Goal: Task Accomplishment & Management: Use online tool/utility

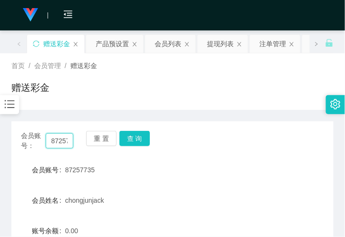
click at [50, 142] on input "87257735" at bounding box center [60, 140] width 28 height 15
paste input "6122749"
type input "6122749"
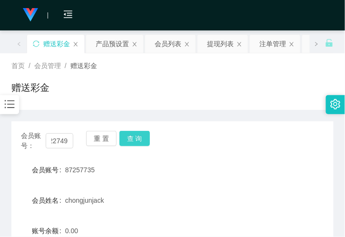
click at [140, 139] on button "查 询" at bounding box center [135, 138] width 30 height 15
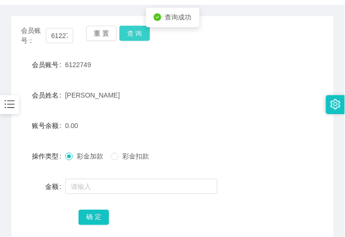
scroll to position [106, 0]
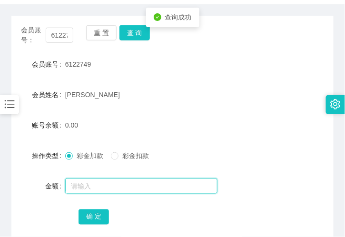
click at [85, 181] on input "text" at bounding box center [141, 186] width 152 height 15
type input "129"
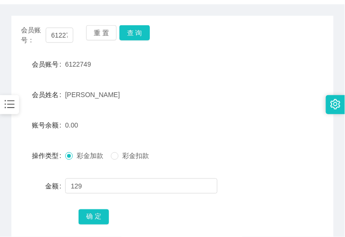
drag, startPoint x: 89, startPoint y: 228, endPoint x: 83, endPoint y: 222, distance: 7.8
click at [88, 227] on div "会员账号： 6122749 重 置 查 询 会员账号 6122749 会员姓名 amy 账号余额 0.00 操作类型 彩金加款 彩金扣款 金额 129 确 定" at bounding box center [172, 131] width 322 height 231
click at [82, 217] on button "确 定" at bounding box center [94, 217] width 30 height 15
click at [75, 97] on span "[PERSON_NAME]" at bounding box center [92, 95] width 55 height 8
click at [132, 41] on div "重 置 查 询" at bounding box center [112, 35] width 52 height 20
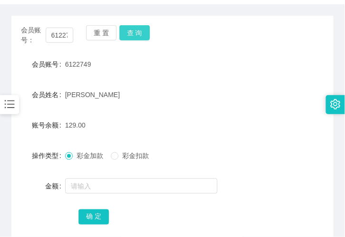
click at [130, 32] on button "查 询" at bounding box center [135, 32] width 30 height 15
click at [101, 130] on div "129.00" at bounding box center [159, 125] width 188 height 19
click at [134, 34] on button "查 询" at bounding box center [135, 32] width 30 height 15
click at [98, 119] on div "129.00" at bounding box center [159, 125] width 188 height 19
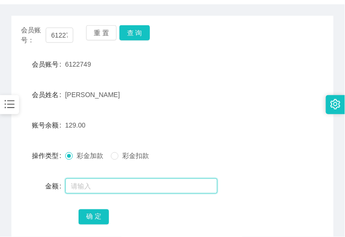
click at [127, 188] on input "text" at bounding box center [141, 186] width 152 height 15
paste input "8/25 JS 47 3883786554 Yong1978"
type input "8/25 JS 47 3883786554 Yong1978"
drag, startPoint x: 182, startPoint y: 184, endPoint x: -15, endPoint y: 168, distance: 197.9
click at [0, 168] on html "工作台代理端 会员管理 会员列表 会员加减打码量 在线用户 陪玩用户 充值列表 提现列表 会员加扣款 赠送彩金 数据中心 产品管理 系统配置 内容中心 平台首…" at bounding box center [172, 118] width 345 height 237
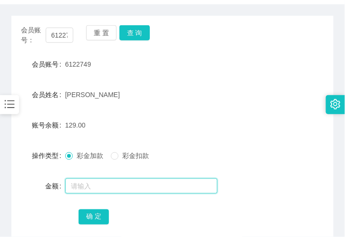
drag, startPoint x: 112, startPoint y: 189, endPoint x: 69, endPoint y: 187, distance: 43.4
click at [112, 189] on input "text" at bounding box center [141, 186] width 152 height 15
paste input "8/25 A8 25 87257735 87257735"
type input "8/25 A8 25 87257735 87257735"
drag, startPoint x: 175, startPoint y: 186, endPoint x: -73, endPoint y: 196, distance: 247.9
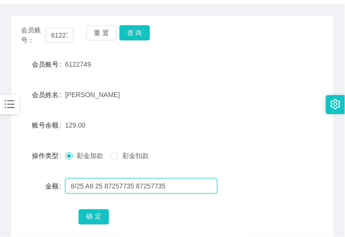
click at [0, 196] on html "工作台代理端 会员管理 会员列表 会员加减打码量 在线用户 陪玩用户 充值列表 提现列表 会员加扣款 赠送彩金 数据中心 产品管理 系统配置 内容中心 平台首…" at bounding box center [172, 118] width 345 height 237
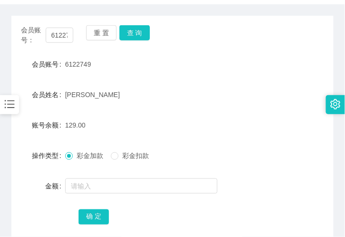
click at [102, 106] on form "会员账号 6122749 会员姓名 amy 账号余额 129.00 操作类型 彩金加款 彩金扣款 金额 确 定" at bounding box center [172, 140] width 322 height 171
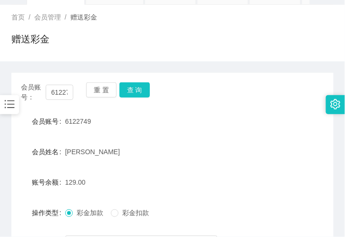
scroll to position [0, 0]
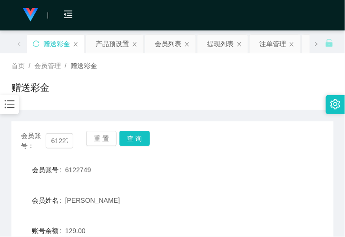
click at [13, 107] on icon "图标: bars" at bounding box center [9, 104] width 12 height 12
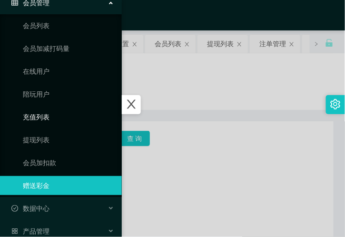
scroll to position [106, 0]
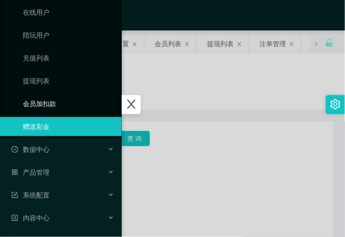
click at [55, 99] on link "会员加扣款" at bounding box center [68, 103] width 91 height 19
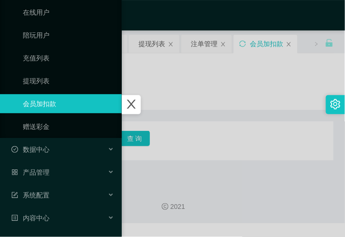
drag, startPoint x: 140, startPoint y: 108, endPoint x: 150, endPoint y: 112, distance: 11.3
click at [136, 108] on icon "图标: close" at bounding box center [131, 104] width 9 height 9
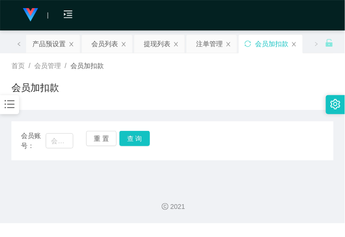
click at [151, 101] on div "会员加扣款" at bounding box center [172, 91] width 322 height 22
click at [57, 139] on input "text" at bounding box center [60, 140] width 28 height 15
paste input "Yong1978"
type input "Yong1978"
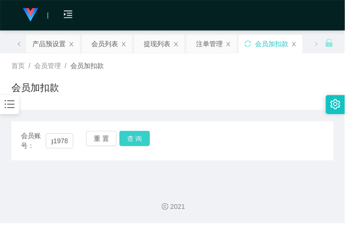
click at [137, 139] on button "查 询" at bounding box center [135, 138] width 30 height 15
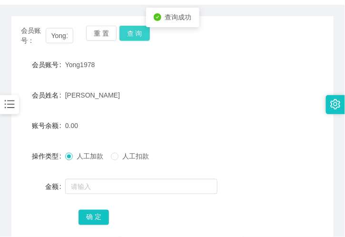
scroll to position [106, 0]
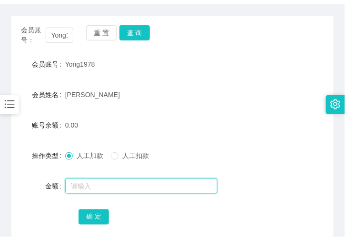
drag, startPoint x: 65, startPoint y: 193, endPoint x: 81, endPoint y: 188, distance: 16.6
click at [66, 192] on input "text" at bounding box center [141, 186] width 152 height 15
type input "1000"
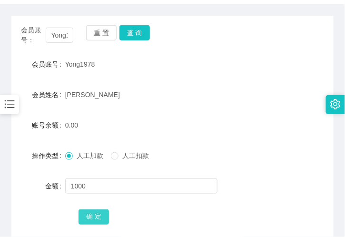
click at [92, 215] on button "确 定" at bounding box center [94, 217] width 30 height 15
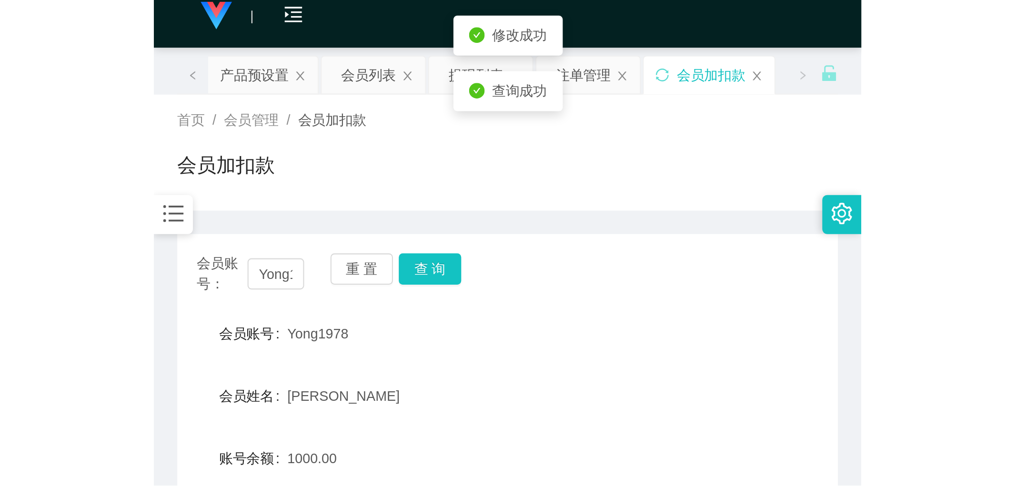
scroll to position [0, 0]
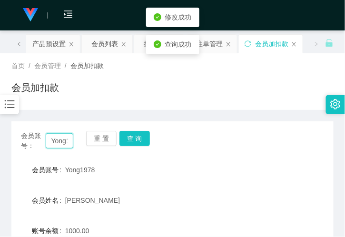
click at [53, 141] on input "Yong1978" at bounding box center [60, 140] width 28 height 15
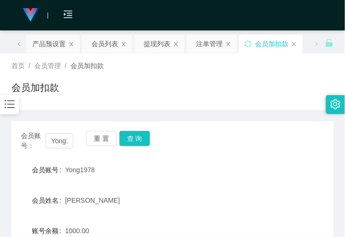
click at [212, 100] on div "会员加扣款" at bounding box center [172, 91] width 322 height 22
click at [117, 50] on div "会员列表" at bounding box center [104, 44] width 27 height 18
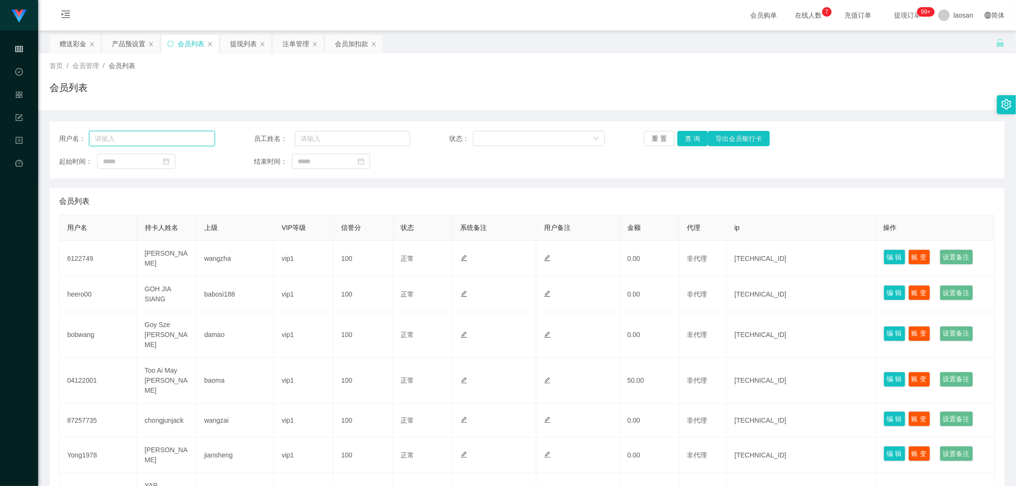
click at [180, 140] on input "text" at bounding box center [152, 138] width 126 height 15
paste input "Yong1978"
type input "Yong1978"
click at [345, 139] on button "查 询" at bounding box center [692, 138] width 30 height 15
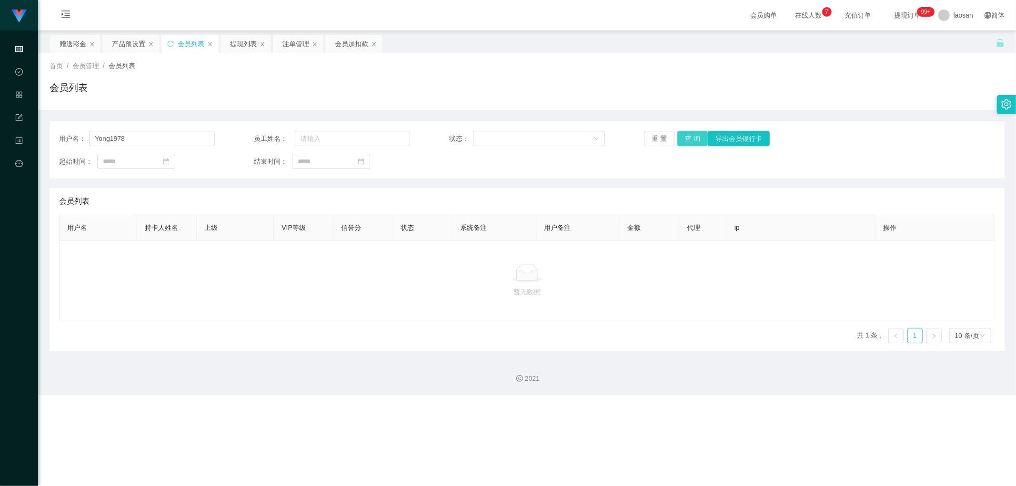
click at [345, 138] on button "查 询" at bounding box center [692, 138] width 30 height 15
click at [121, 148] on div "用户名： Yong1978 员工姓名： 状态： 重 置 查 询 导出会员银行卡 起始时间： 结束时间：" at bounding box center [527, 149] width 955 height 57
click at [121, 143] on input "Yong1978" at bounding box center [152, 138] width 126 height 15
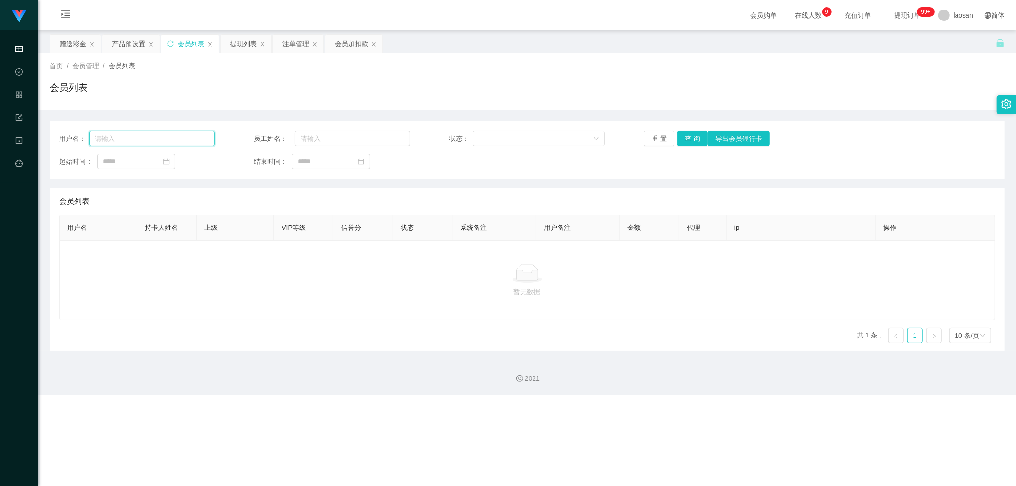
click at [192, 139] on input "text" at bounding box center [152, 138] width 126 height 15
paste input "Yong1978"
type input "Yong1978"
click at [345, 137] on button "查 询" at bounding box center [692, 138] width 30 height 15
click at [340, 140] on input "text" at bounding box center [352, 138] width 115 height 15
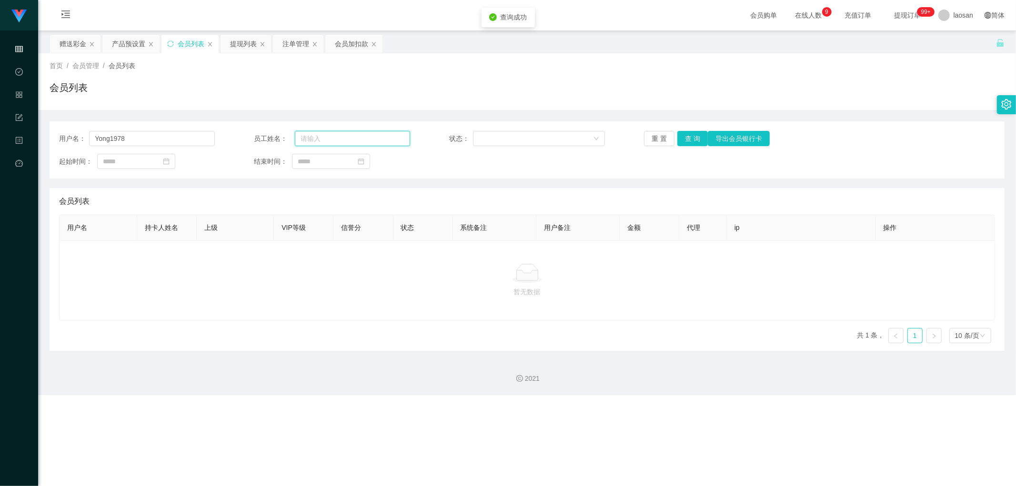
paste input "Yong1978"
type input "Yong1978"
click at [175, 132] on input "Yong1978" at bounding box center [152, 138] width 126 height 15
click at [345, 140] on button "查 询" at bounding box center [692, 138] width 30 height 15
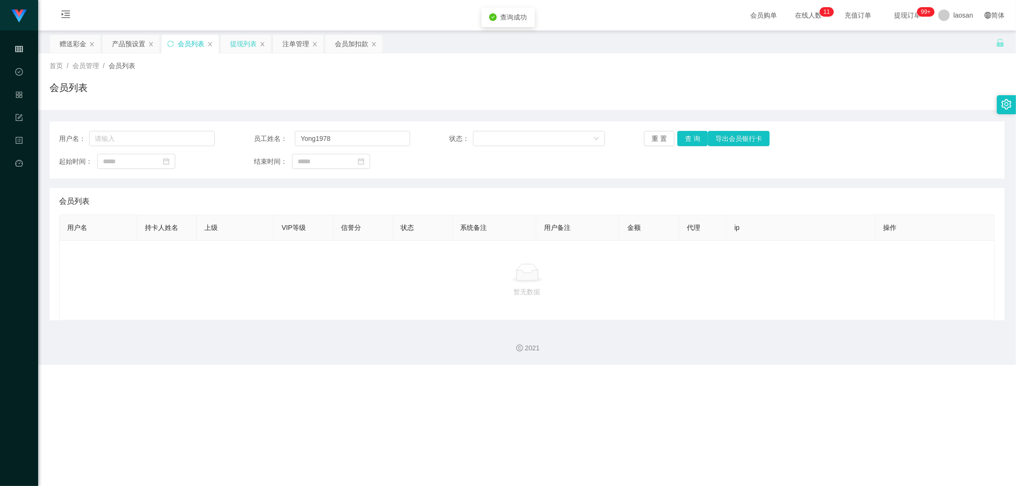
click at [241, 45] on div "提现列表" at bounding box center [243, 44] width 27 height 18
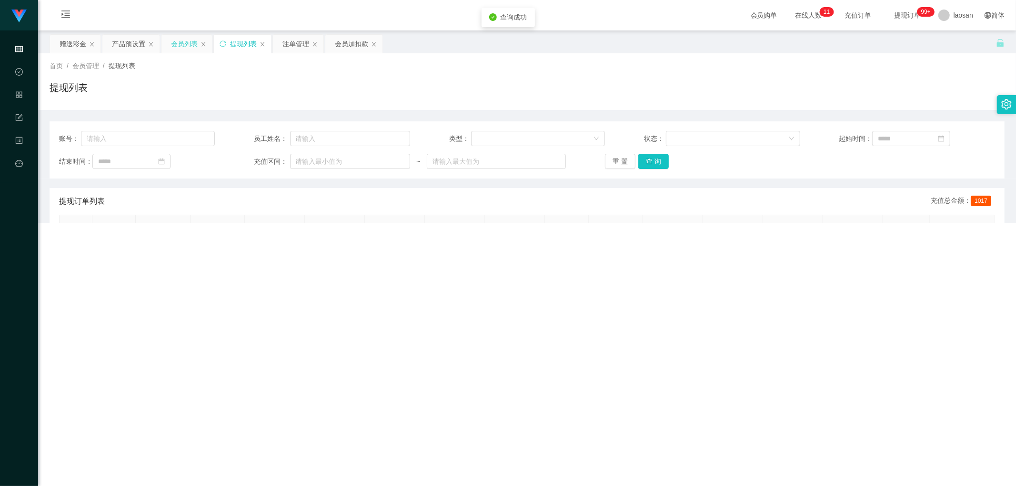
click at [182, 50] on div "会员列表" at bounding box center [184, 44] width 27 height 18
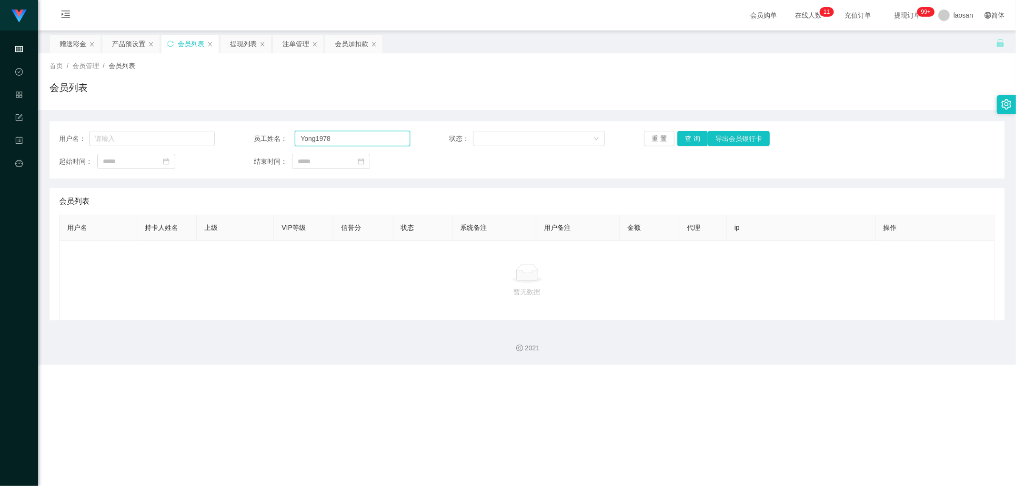
click at [345, 141] on input "Yong1978" at bounding box center [352, 138] width 115 height 15
click at [345, 137] on button "查 询" at bounding box center [692, 138] width 30 height 15
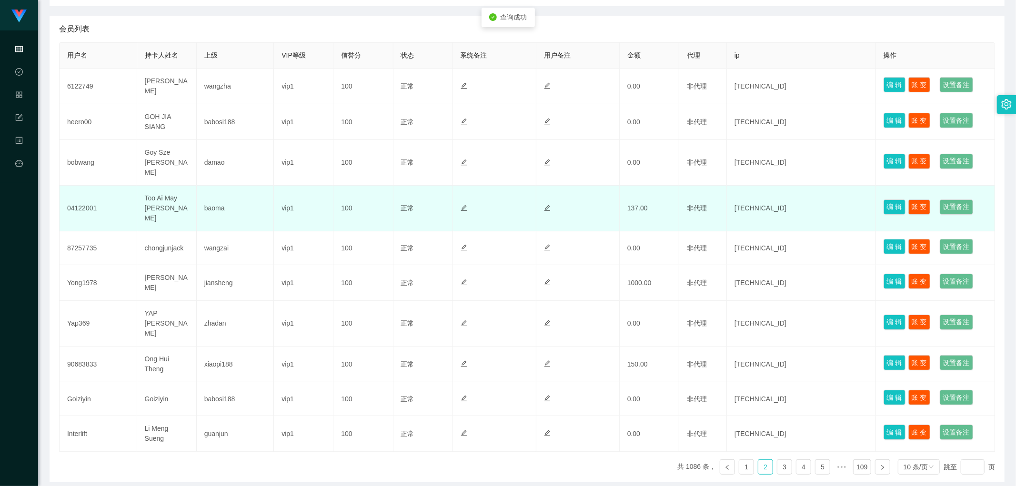
scroll to position [179, 0]
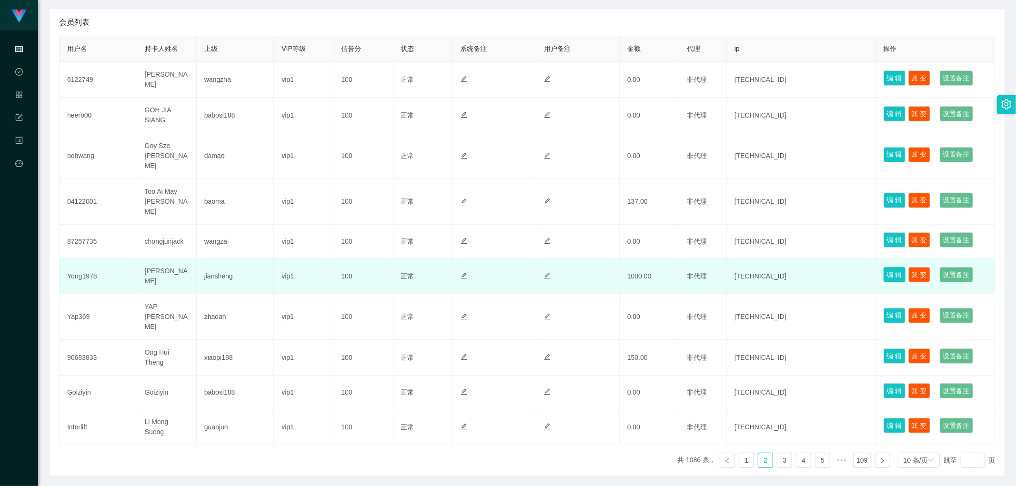
click at [345, 237] on button "编 辑" at bounding box center [894, 274] width 22 height 15
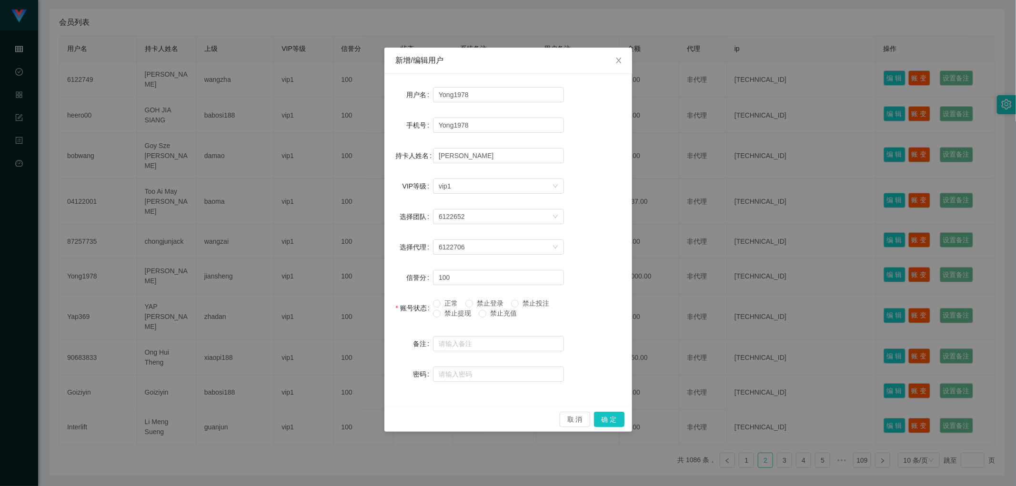
drag, startPoint x: 454, startPoint y: 315, endPoint x: 467, endPoint y: 315, distance: 13.3
click at [345, 237] on span "禁止提现" at bounding box center [458, 314] width 34 height 8
click at [345, 237] on button "确 定" at bounding box center [609, 419] width 30 height 15
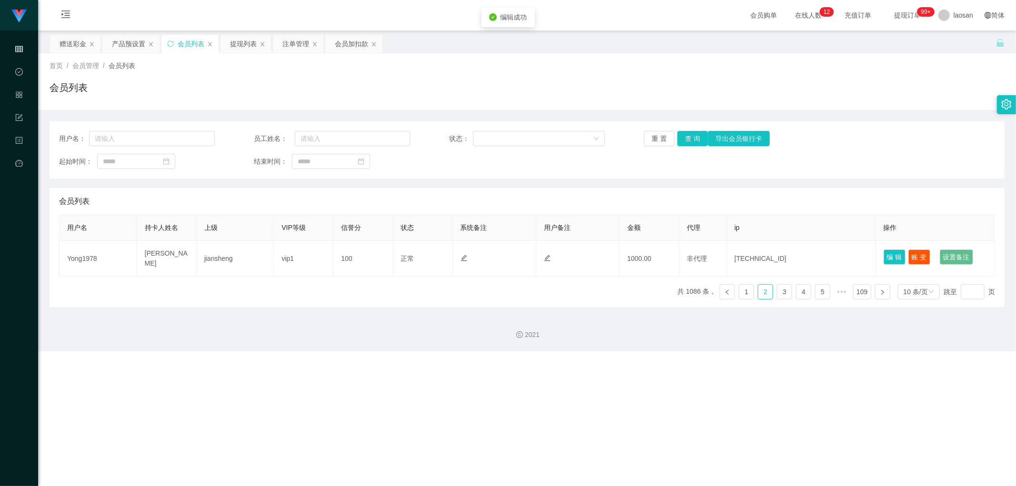
scroll to position [0, 0]
click at [345, 180] on div "用户名： 员工姓名： 状态： 重 置 查 询 导出会员银行卡 起始时间： 结束时间： 会员列表 用户名 持卡人姓名 上级 VIP等级 信誉分 状态 系统备注 …" at bounding box center [527, 214] width 955 height 186
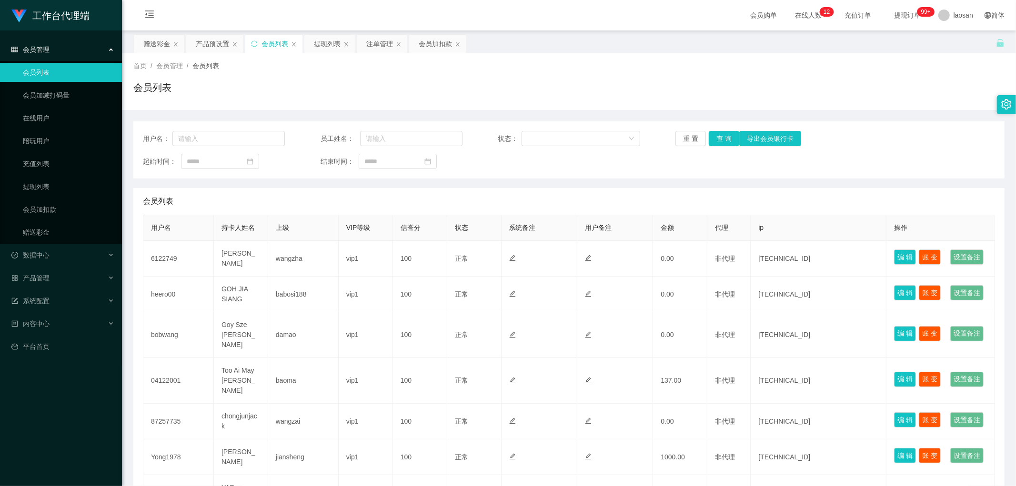
scroll to position [349, 0]
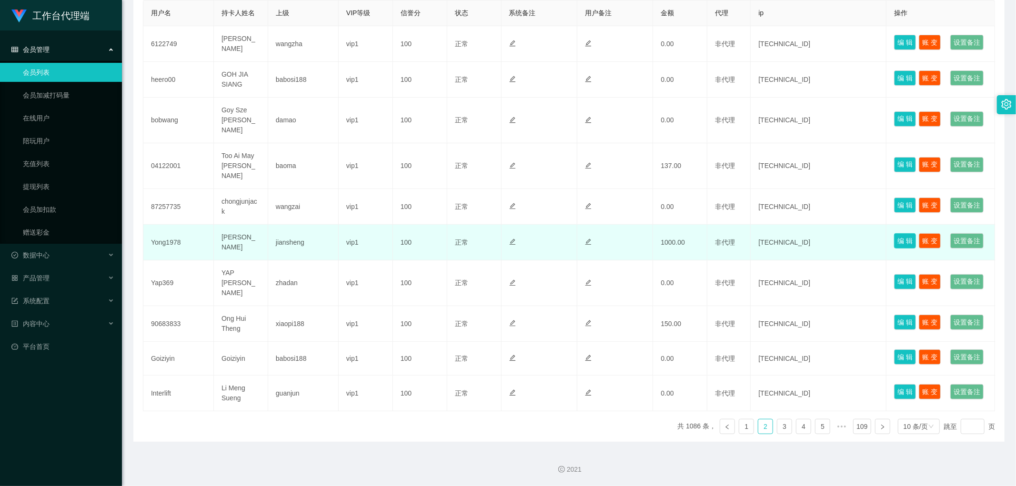
click at [894, 233] on button "编 辑" at bounding box center [905, 240] width 22 height 15
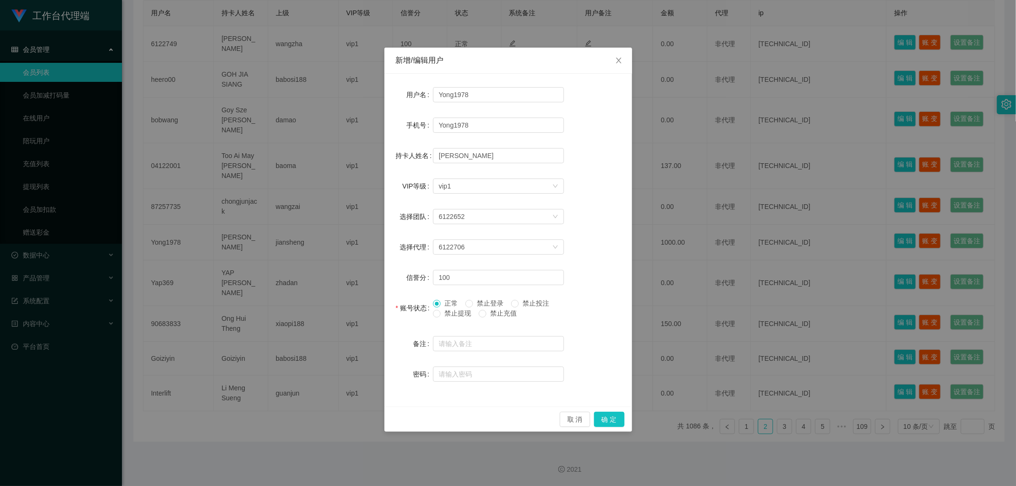
click at [444, 312] on span "禁止提现" at bounding box center [458, 314] width 34 height 8
click at [609, 415] on button "确 定" at bounding box center [609, 419] width 30 height 15
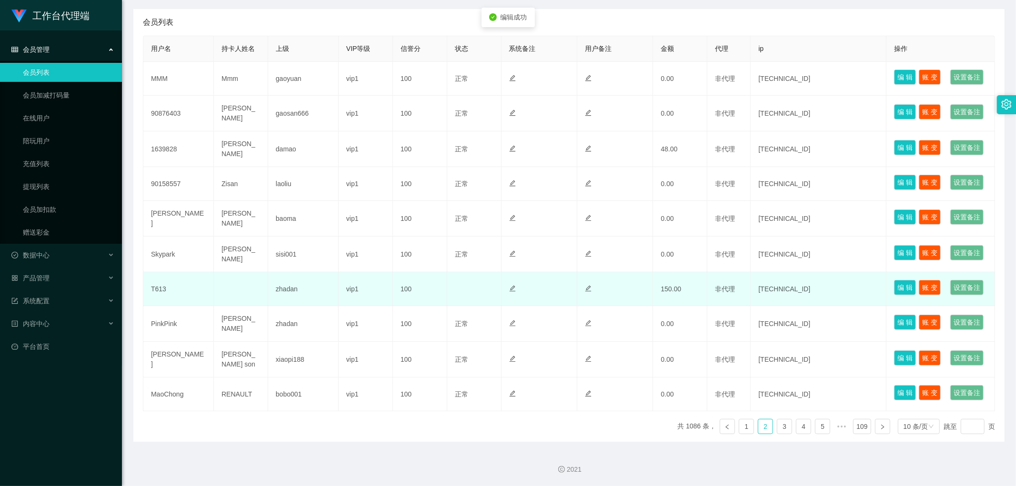
drag, startPoint x: 426, startPoint y: 231, endPoint x: 471, endPoint y: 236, distance: 45.1
click at [471, 272] on tr "T613 zhadan vip1 100 正常 禁止登录 禁止投注 150.00 非代理 [TECHNICAL_ID] 编 辑 账 变 设置备注" at bounding box center [569, 289] width 852 height 34
click at [905, 280] on button "编 辑" at bounding box center [905, 287] width 22 height 15
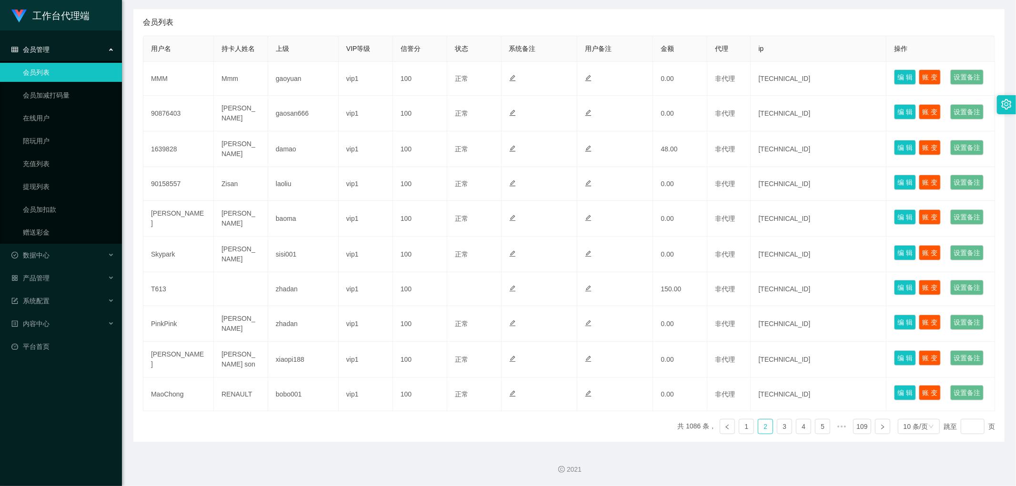
type input "T613"
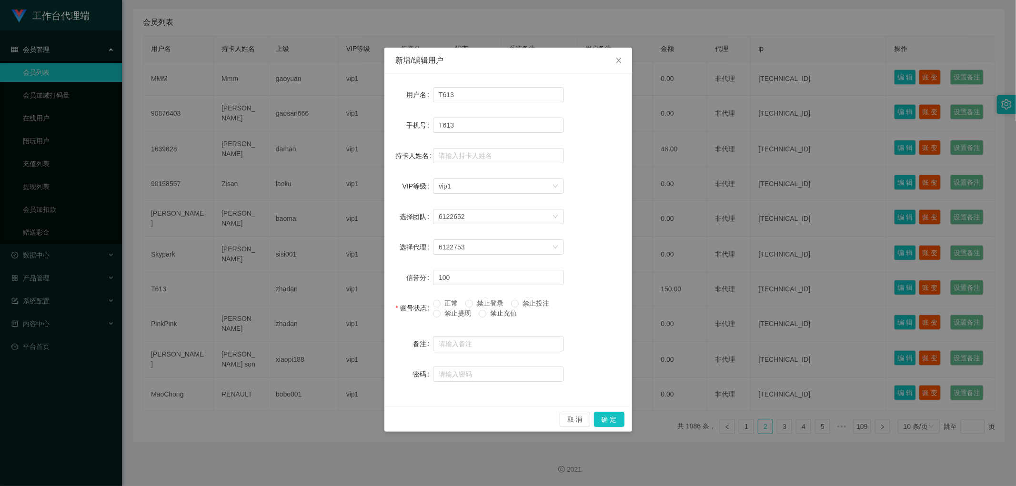
click at [451, 301] on span "正常" at bounding box center [451, 304] width 21 height 8
click at [601, 417] on button "确 定" at bounding box center [609, 419] width 30 height 15
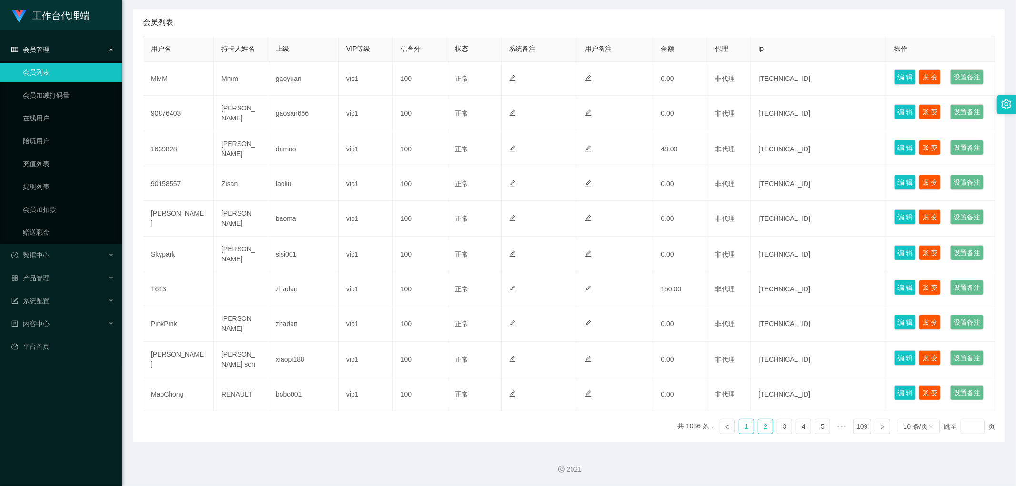
click at [745, 426] on link "1" at bounding box center [746, 427] width 14 height 14
click at [767, 429] on li "2" at bounding box center [765, 426] width 15 height 15
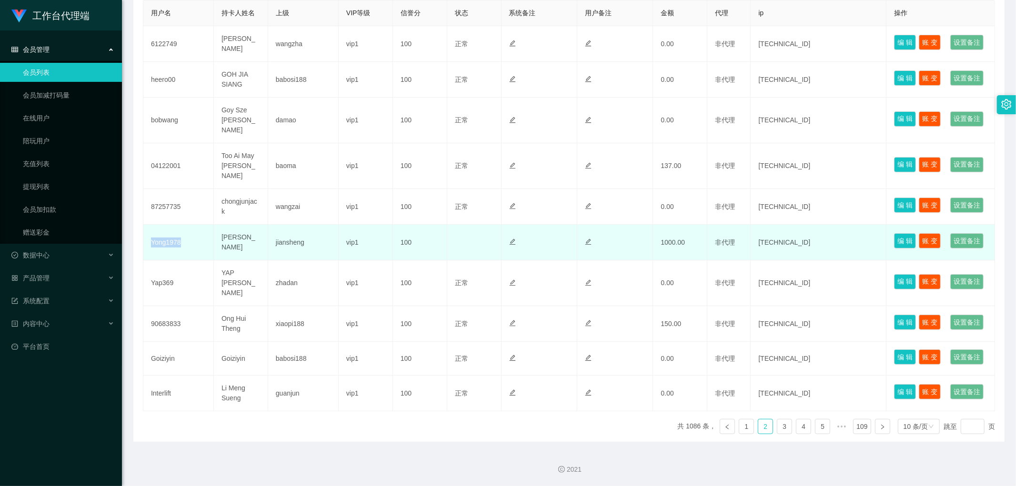
drag, startPoint x: 159, startPoint y: 178, endPoint x: 212, endPoint y: 185, distance: 53.8
click at [212, 225] on td "Yong1978" at bounding box center [178, 243] width 70 height 36
click at [216, 225] on td "[PERSON_NAME]" at bounding box center [241, 243] width 54 height 36
drag, startPoint x: 456, startPoint y: 177, endPoint x: 489, endPoint y: 180, distance: 33.0
click at [473, 225] on td "正常 禁止登录 禁止投注" at bounding box center [474, 243] width 54 height 36
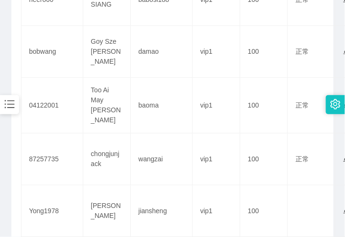
scroll to position [339, 0]
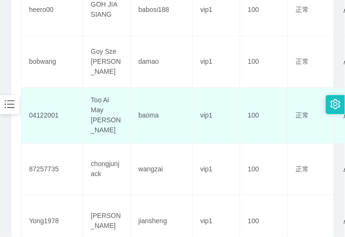
click at [69, 97] on td "04122001" at bounding box center [52, 116] width 62 height 56
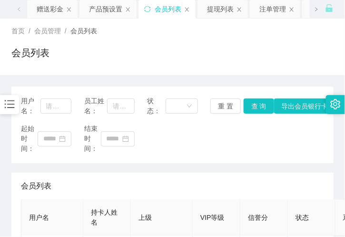
scroll to position [0, 0]
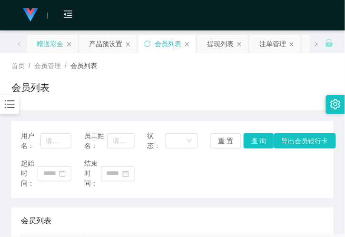
click at [51, 46] on div "赠送彩金" at bounding box center [50, 44] width 27 height 18
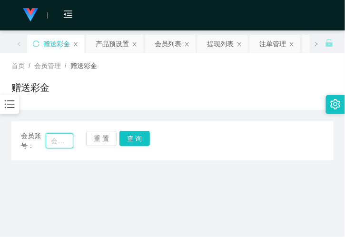
click at [60, 139] on input "text" at bounding box center [60, 140] width 28 height 15
paste input "6122749"
type input "6122749"
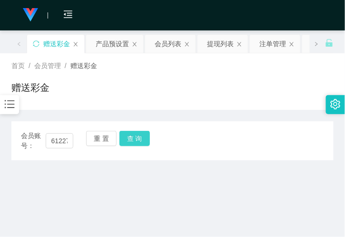
click at [138, 137] on button "查 询" at bounding box center [135, 138] width 30 height 15
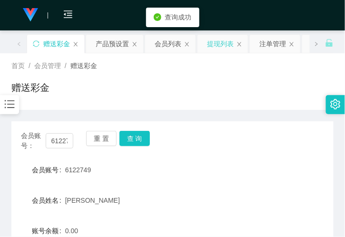
drag, startPoint x: 222, startPoint y: 46, endPoint x: 228, endPoint y: 43, distance: 6.4
click at [221, 46] on div "提现列表" at bounding box center [220, 44] width 27 height 18
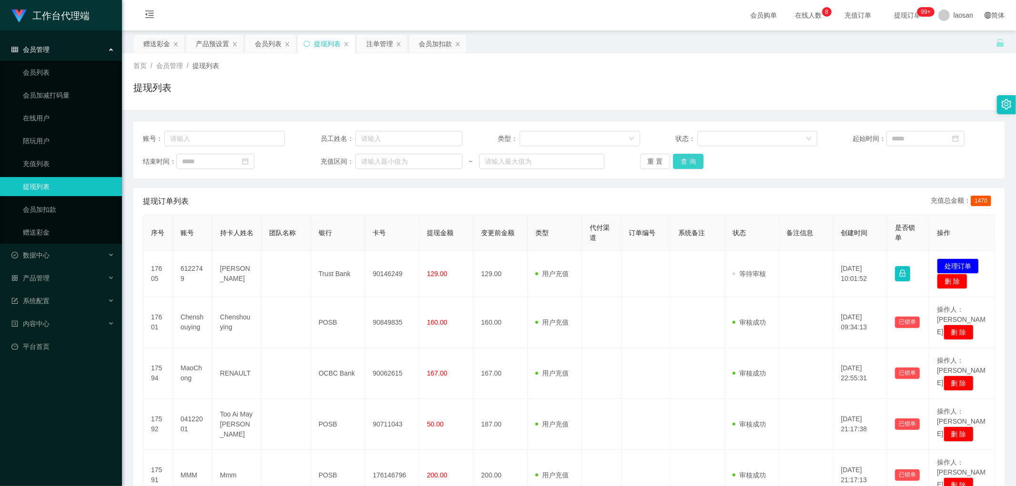
click at [686, 162] on button "查 询" at bounding box center [688, 161] width 30 height 15
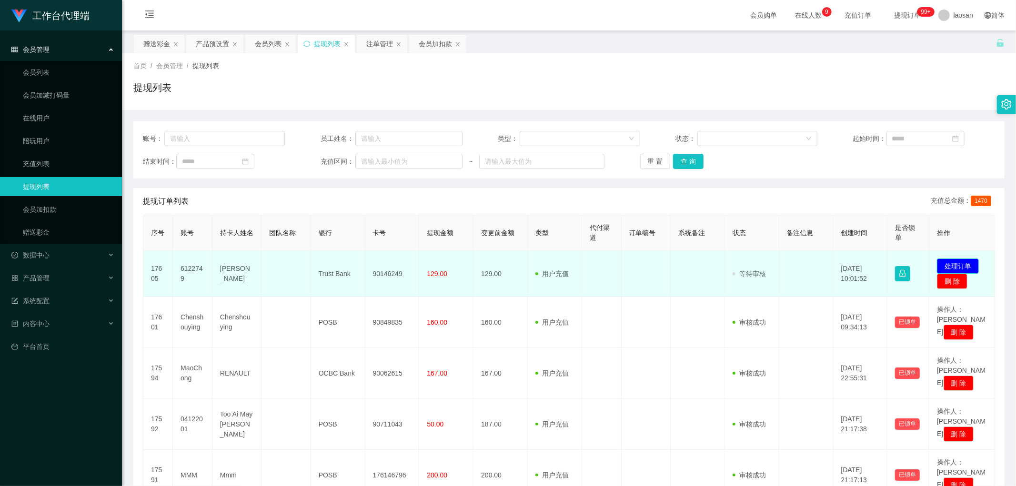
click at [959, 264] on button "处理订单" at bounding box center [958, 266] width 42 height 15
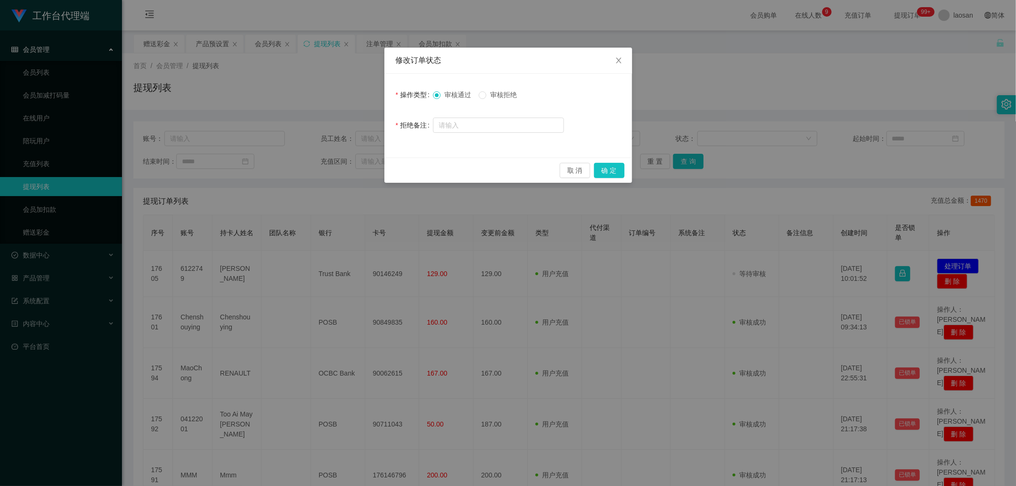
click at [608, 178] on div "取 消 确 定" at bounding box center [508, 170] width 248 height 25
click at [614, 163] on button "确 定" at bounding box center [609, 170] width 30 height 15
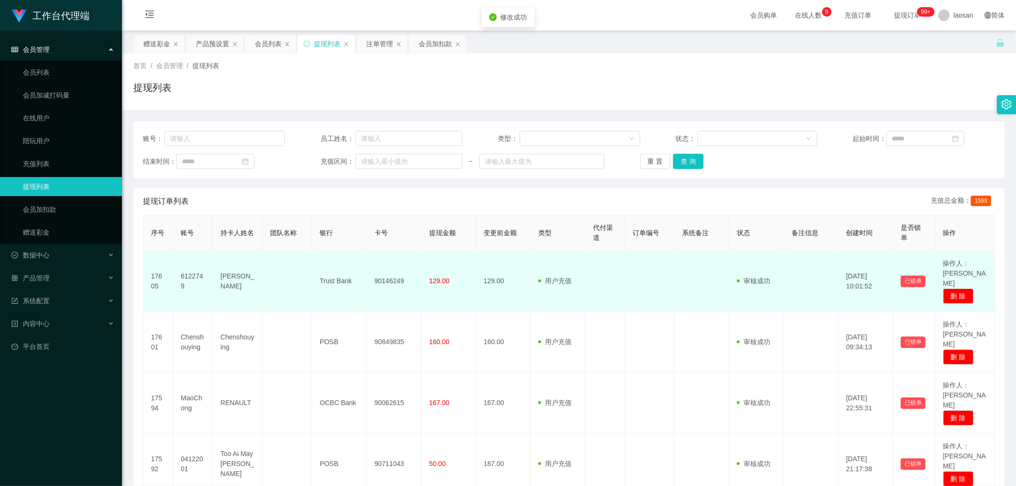
click at [392, 276] on td "90146249" at bounding box center [394, 281] width 55 height 61
drag, startPoint x: 392, startPoint y: 276, endPoint x: 537, endPoint y: 199, distance: 164.1
click at [393, 276] on td "90146249" at bounding box center [394, 281] width 55 height 61
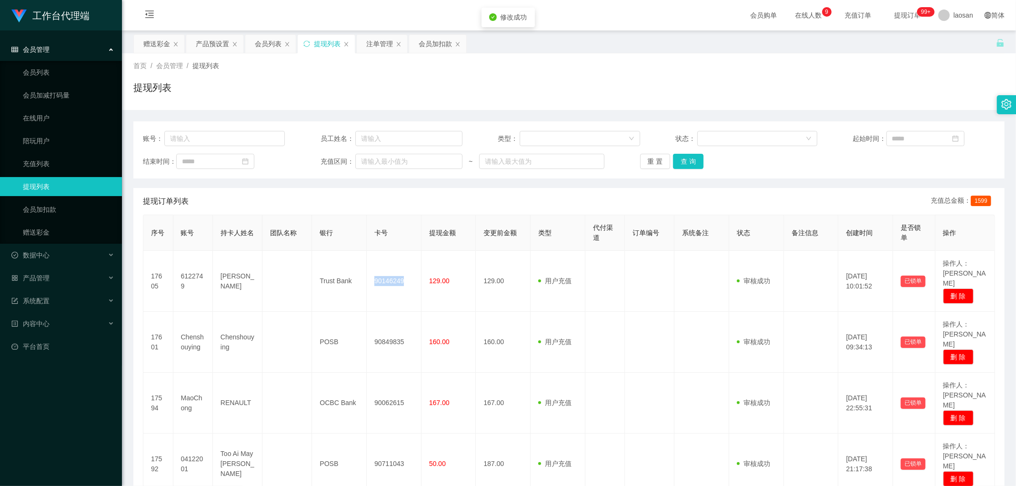
copy td "90146249"
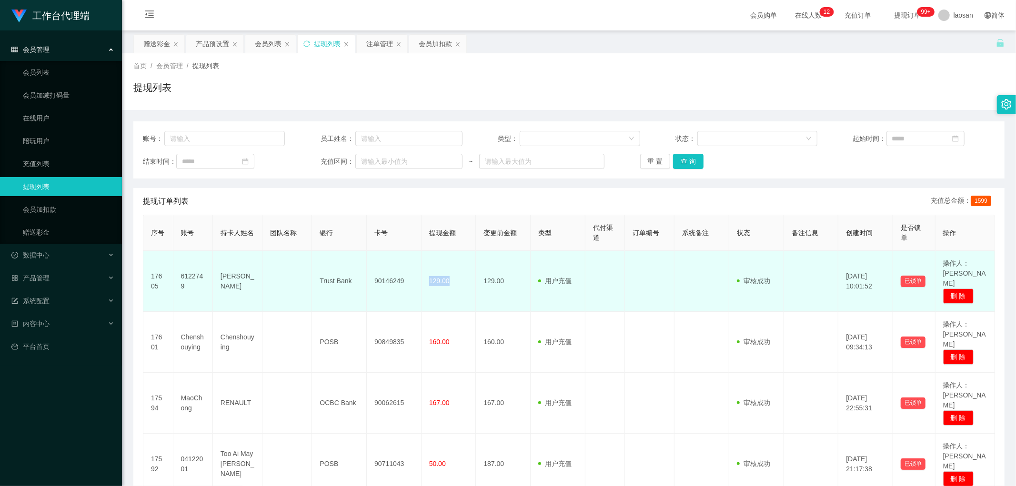
drag, startPoint x: 438, startPoint y: 276, endPoint x: 451, endPoint y: 276, distance: 12.4
click at [450, 276] on td "129.00" at bounding box center [448, 281] width 55 height 61
click at [457, 282] on td "129.00" at bounding box center [448, 281] width 55 height 61
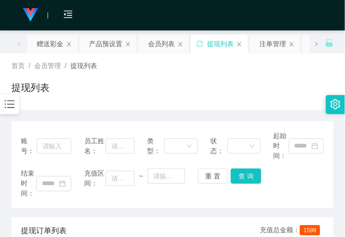
drag, startPoint x: 91, startPoint y: 107, endPoint x: 91, endPoint y: 91, distance: 15.7
click at [91, 106] on div "首页 / 会员管理 / 提现列表 / 提现列表" at bounding box center [172, 81] width 345 height 57
click at [172, 44] on div "会员列表" at bounding box center [161, 44] width 27 height 18
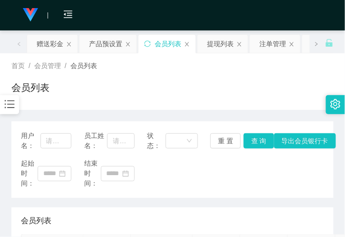
click at [259, 149] on div "用户名： 员工姓名： 状态： 重 置 查 询 导出会员银行[PERSON_NAME]" at bounding box center [172, 141] width 303 height 20
click at [255, 144] on button "查 询" at bounding box center [259, 140] width 30 height 15
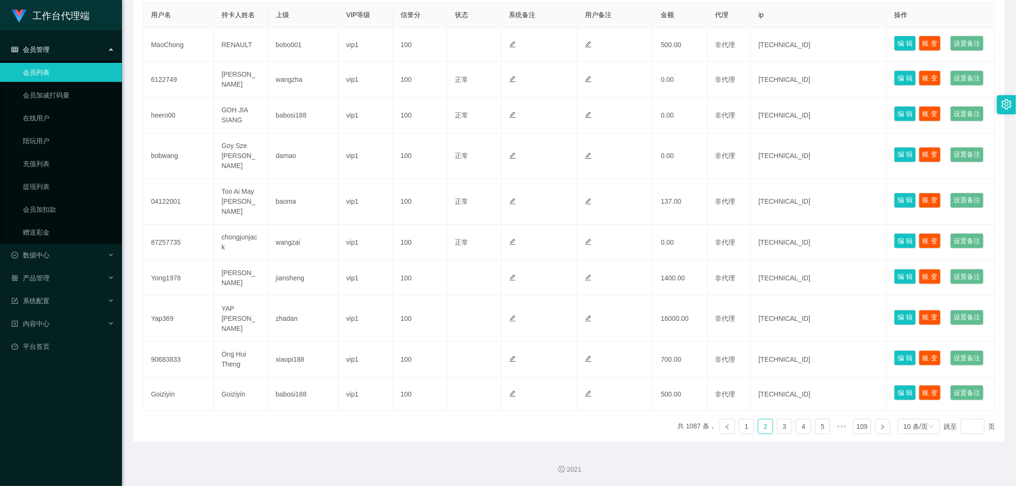
scroll to position [349, 0]
click at [740, 427] on link "1" at bounding box center [746, 427] width 14 height 14
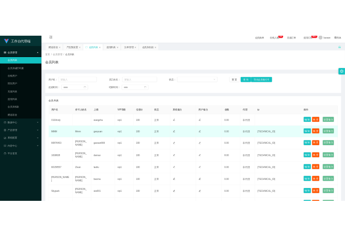
scroll to position [0, 0]
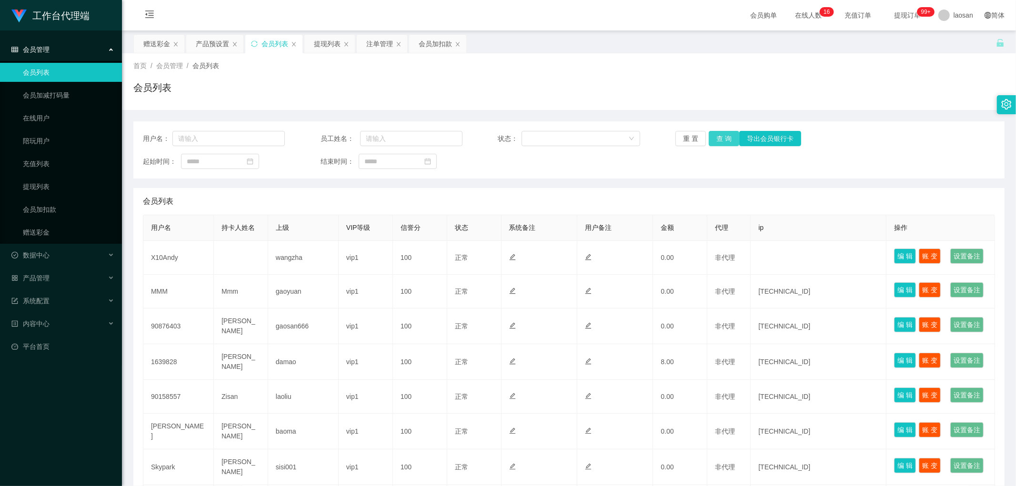
click at [722, 143] on button "查 询" at bounding box center [724, 138] width 30 height 15
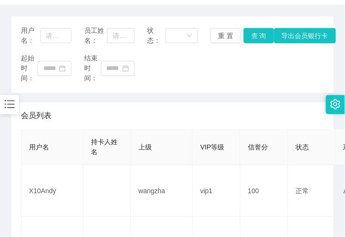
scroll to position [106, 0]
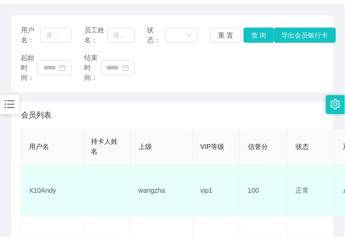
click at [44, 187] on td "X10Andy" at bounding box center [52, 191] width 62 height 52
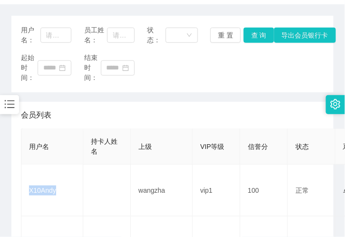
copy td "X10Andy"
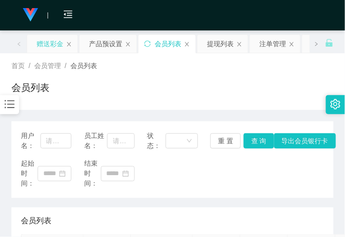
click at [43, 47] on div "赠送彩金" at bounding box center [50, 44] width 27 height 18
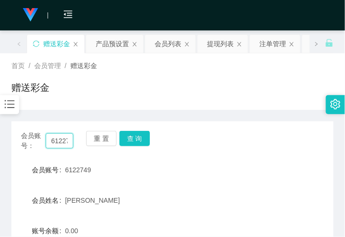
click at [62, 139] on input "6122749" at bounding box center [60, 140] width 28 height 15
paste input "X10Andy"
type input "X10Andy"
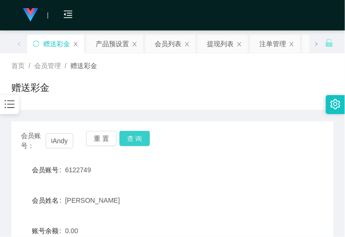
click at [134, 135] on button "查 询" at bounding box center [135, 138] width 30 height 15
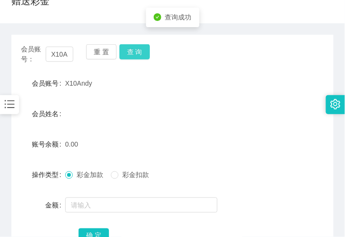
scroll to position [159, 0]
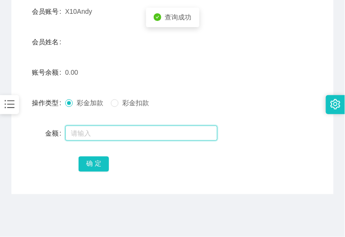
click at [95, 137] on input "text" at bounding box center [141, 133] width 152 height 15
type input "100"
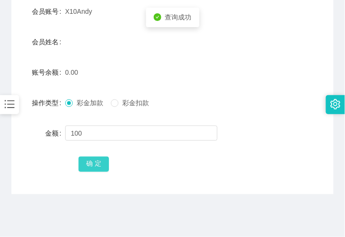
click at [96, 164] on button "确 定" at bounding box center [94, 164] width 30 height 15
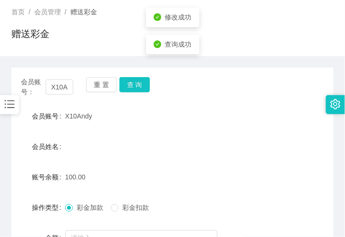
scroll to position [53, 0]
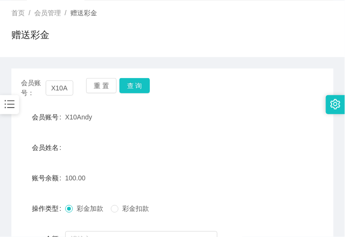
click at [60, 48] on div "赠送彩金" at bounding box center [172, 39] width 322 height 22
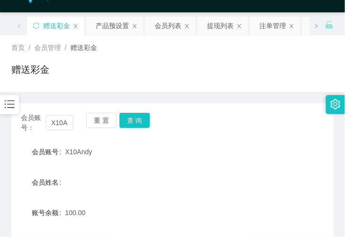
scroll to position [0, 0]
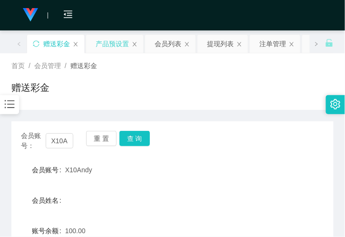
click at [110, 50] on div "产品预设置" at bounding box center [112, 44] width 33 height 18
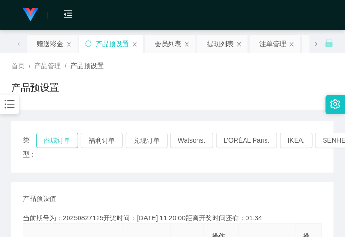
click at [63, 137] on button "商城订单" at bounding box center [57, 140] width 42 height 15
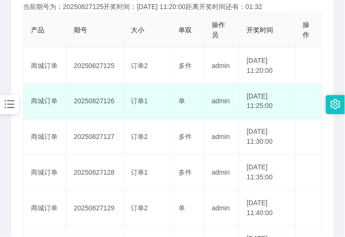
scroll to position [159, 0]
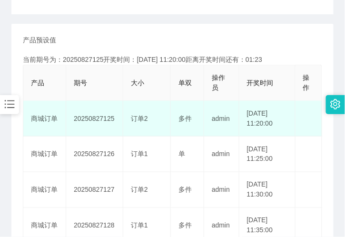
click at [164, 123] on td "订单2" at bounding box center [147, 119] width 48 height 36
click at [150, 124] on td "订单2" at bounding box center [147, 119] width 48 height 36
drag, startPoint x: 130, startPoint y: 118, endPoint x: 151, endPoint y: 119, distance: 21.9
click at [150, 119] on td "订单2" at bounding box center [147, 119] width 48 height 36
click at [151, 119] on div "订单2" at bounding box center [147, 119] width 32 height 10
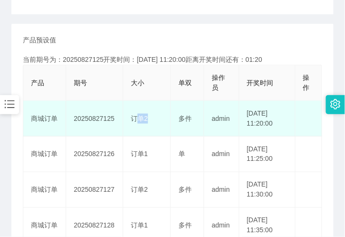
drag, startPoint x: 129, startPoint y: 122, endPoint x: 148, endPoint y: 125, distance: 18.8
click at [147, 125] on td "订单2" at bounding box center [147, 119] width 48 height 36
drag, startPoint x: 148, startPoint y: 124, endPoint x: 142, endPoint y: 122, distance: 6.5
click at [147, 123] on td "订单2" at bounding box center [147, 119] width 48 height 36
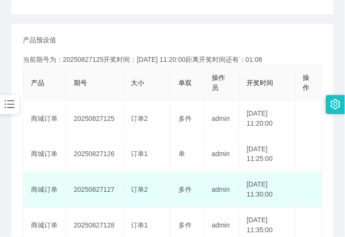
click at [274, 173] on td "[DATE] 11:30:00" at bounding box center [268, 190] width 56 height 36
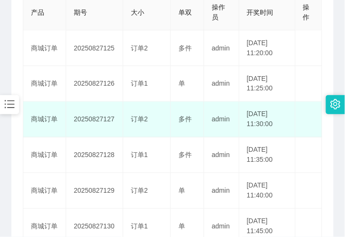
scroll to position [211, 0]
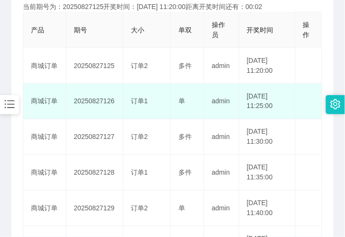
click at [253, 115] on td "[DATE] 11:25:00" at bounding box center [268, 102] width 56 height 36
drag, startPoint x: 140, startPoint y: 102, endPoint x: 174, endPoint y: 97, distance: 34.2
click at [174, 97] on tr "商城订单 20250827126 订单1 单 admin [DATE] 11:25:00 编 辑 限制投注" at bounding box center [172, 102] width 299 height 36
drag, startPoint x: 213, startPoint y: 105, endPoint x: 244, endPoint y: 110, distance: 31.0
click at [215, 105] on td "admin" at bounding box center [221, 102] width 35 height 36
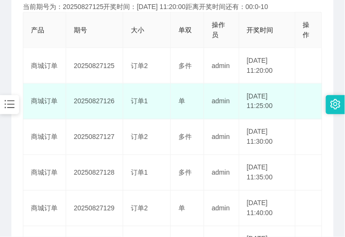
drag, startPoint x: 251, startPoint y: 111, endPoint x: 267, endPoint y: 111, distance: 16.7
click at [267, 111] on td "[DATE] 11:25:00" at bounding box center [268, 102] width 56 height 36
click at [261, 112] on td "[DATE] 11:25:00" at bounding box center [268, 102] width 56 height 36
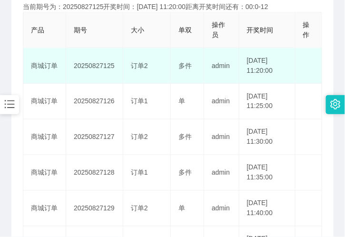
drag, startPoint x: 256, startPoint y: 69, endPoint x: 267, endPoint y: 69, distance: 10.5
click at [267, 69] on td "[DATE] 11:20:00" at bounding box center [268, 66] width 56 height 36
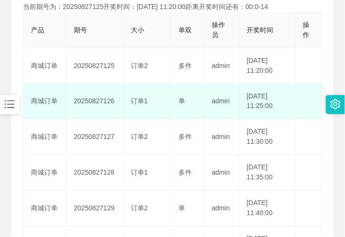
drag, startPoint x: 157, startPoint y: 101, endPoint x: 195, endPoint y: 107, distance: 38.5
click at [183, 105] on tr "商城订单 20250827126 订单1 单 admin [DATE] 11:25:00 编 辑 限制投注" at bounding box center [172, 102] width 299 height 36
click at [195, 107] on td "单" at bounding box center [187, 102] width 33 height 36
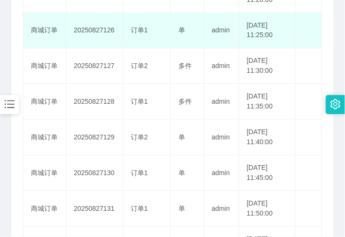
scroll to position [264, 0]
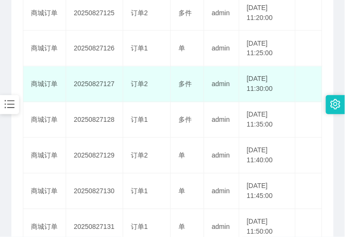
drag, startPoint x: 127, startPoint y: 54, endPoint x: 173, endPoint y: 67, distance: 47.5
click at [170, 67] on tbody "商城订单 20250827125 订单2 多件 admin [DATE] 11:20:00 编 辑 限制投注 商城订单 20250827126 订单1 单 a…" at bounding box center [172, 173] width 299 height 357
drag, startPoint x: 187, startPoint y: 68, endPoint x: 231, endPoint y: 68, distance: 43.8
click at [188, 68] on td "多件" at bounding box center [187, 85] width 33 height 36
click at [244, 70] on td "[DATE] 11:30:00" at bounding box center [268, 85] width 56 height 36
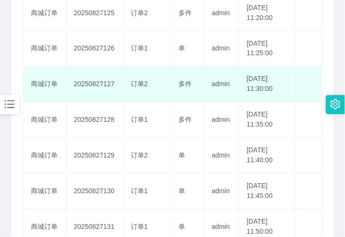
click at [162, 75] on td "订单2" at bounding box center [147, 85] width 48 height 36
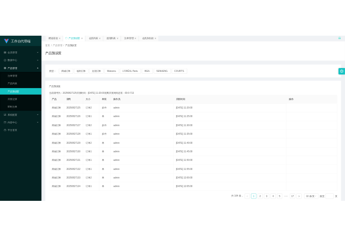
scroll to position [0, 0]
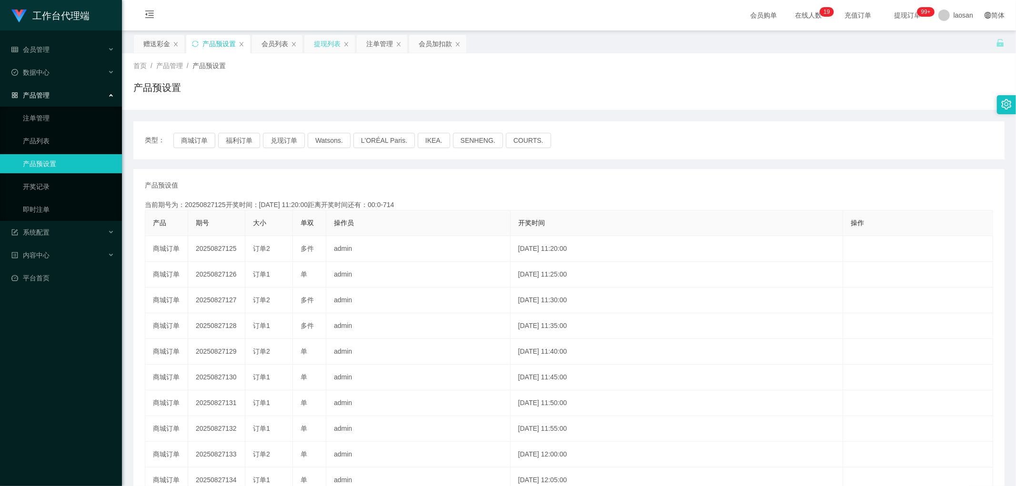
click at [328, 44] on div "提现列表" at bounding box center [327, 44] width 27 height 18
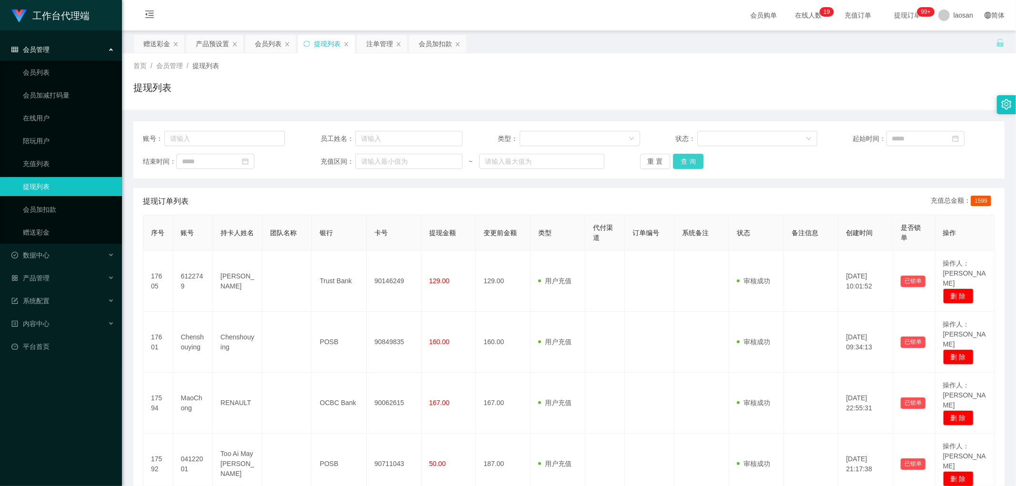
click at [687, 158] on button "查 询" at bounding box center [688, 161] width 30 height 15
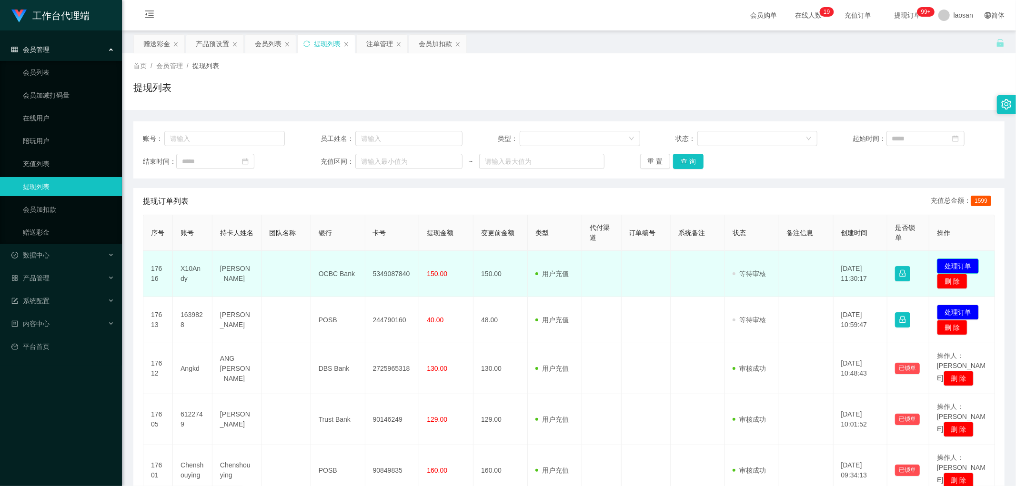
click at [950, 265] on button "处理订单" at bounding box center [958, 266] width 42 height 15
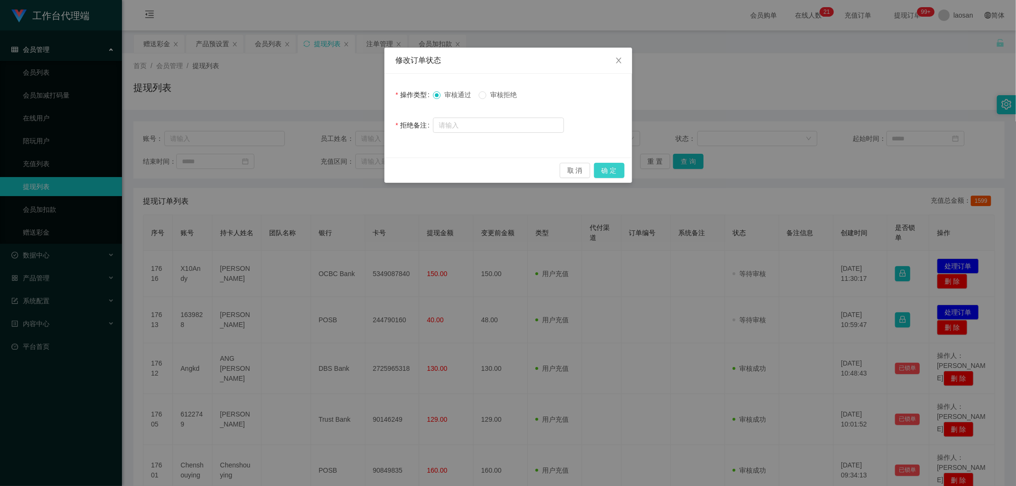
click at [608, 163] on button "确 定" at bounding box center [609, 170] width 30 height 15
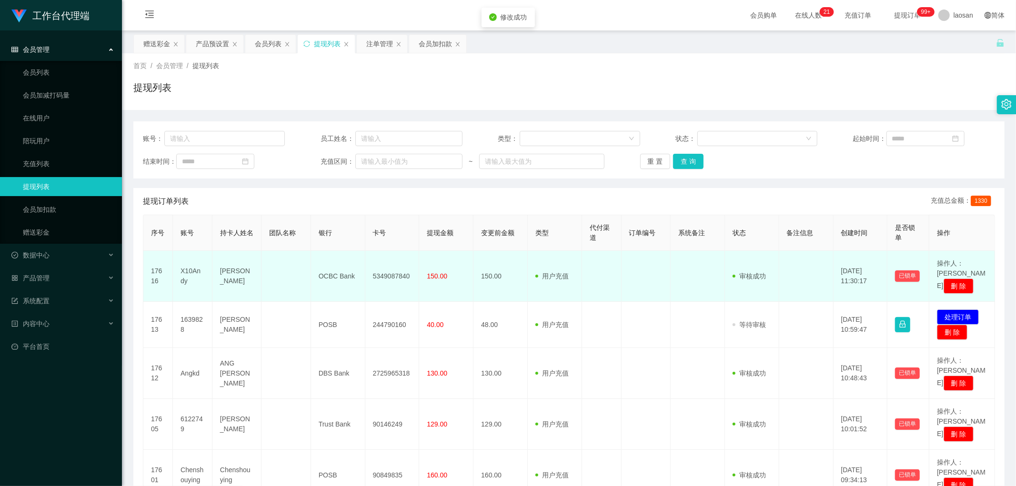
click at [391, 277] on td "5349087840" at bounding box center [392, 276] width 54 height 51
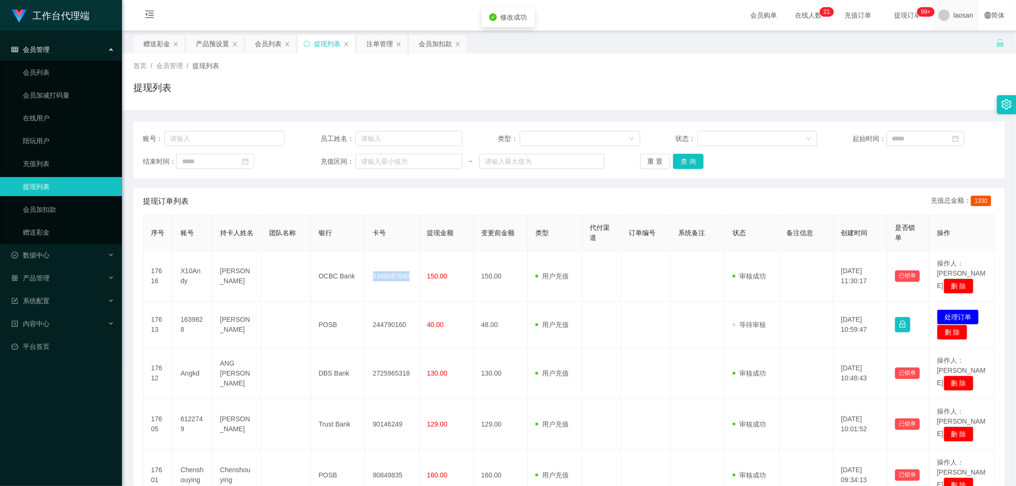
copy td "5349087840"
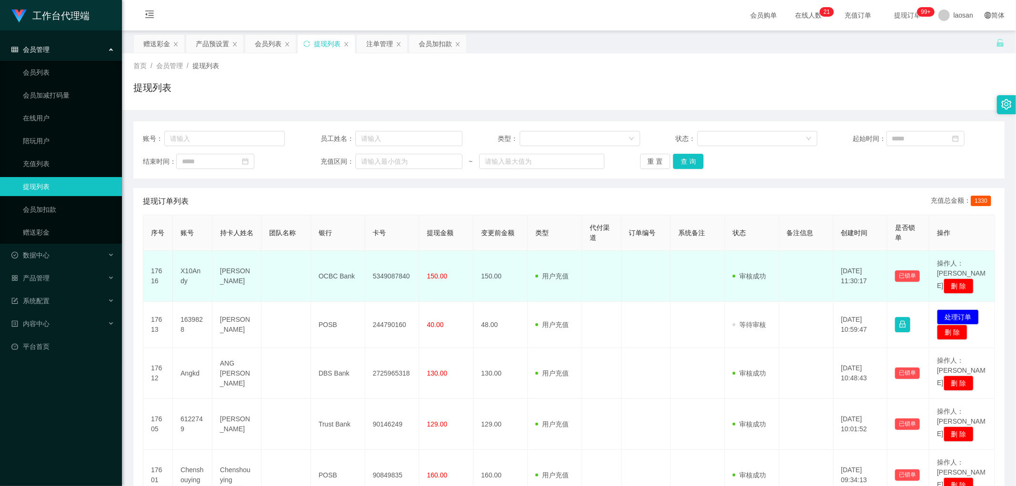
click at [302, 282] on td at bounding box center [285, 276] width 49 height 51
drag, startPoint x: 222, startPoint y: 265, endPoint x: 436, endPoint y: 269, distance: 213.9
click at [436, 269] on tr "17616 X10Andy Chua [PERSON_NAME] [PERSON_NAME] OCBC Bank 5349087840 150.00 150.…" at bounding box center [569, 276] width 852 height 51
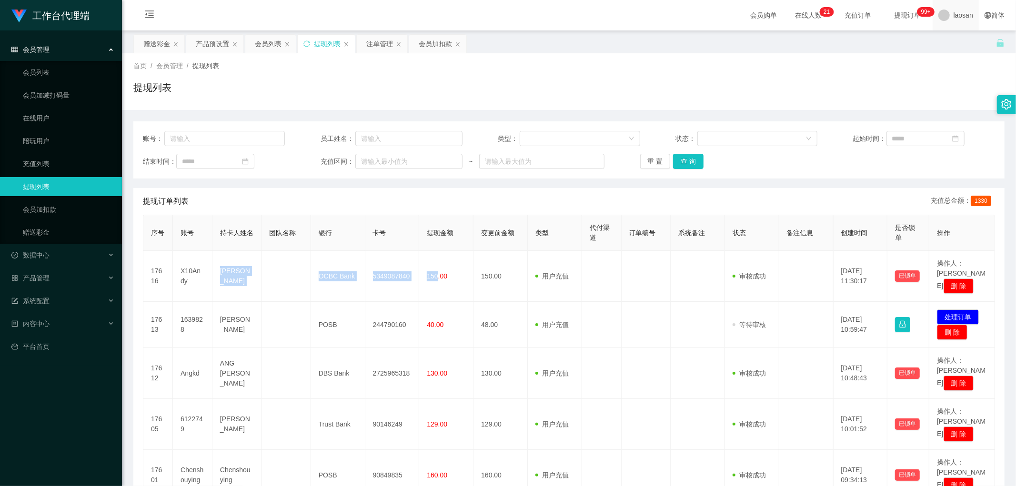
copy tr "[PERSON_NAME] OCBC Bank 5349087840 150"
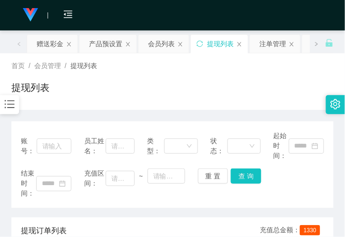
click at [100, 101] on div "首页 / 会员管理 / 提现列表 / 提现列表" at bounding box center [172, 81] width 345 height 57
